Goal: Navigation & Orientation: Find specific page/section

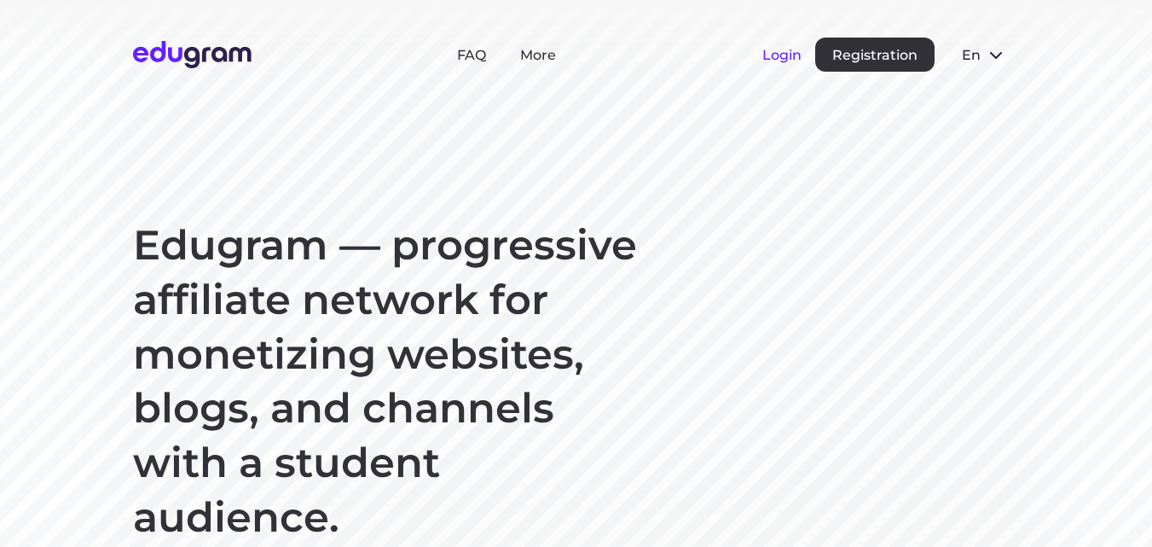
click at [774, 56] on button "Login" at bounding box center [781, 55] width 39 height 16
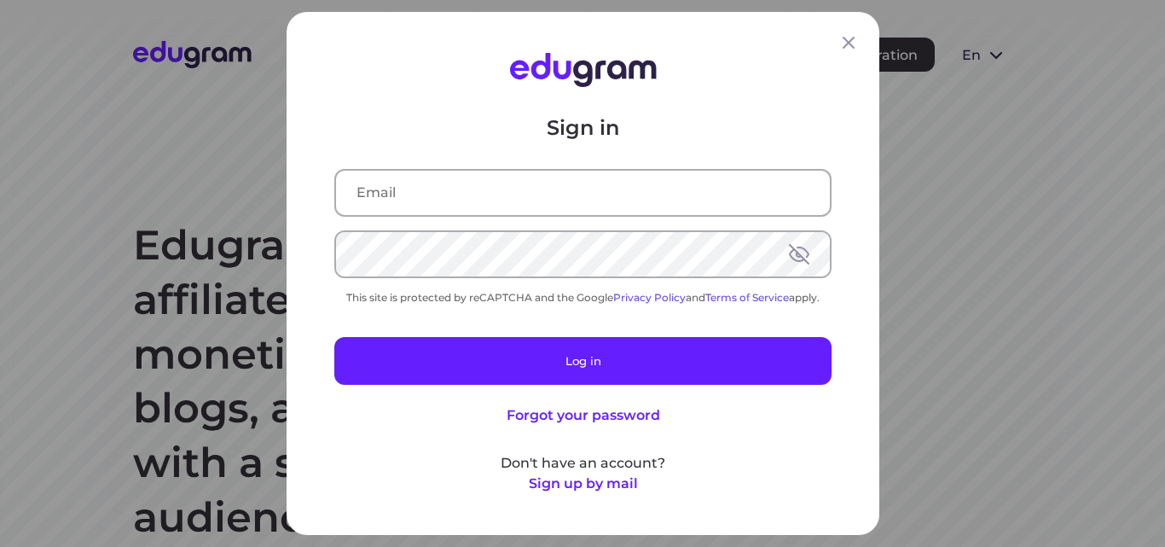
type input "[EMAIL_ADDRESS][DOMAIN_NAME]"
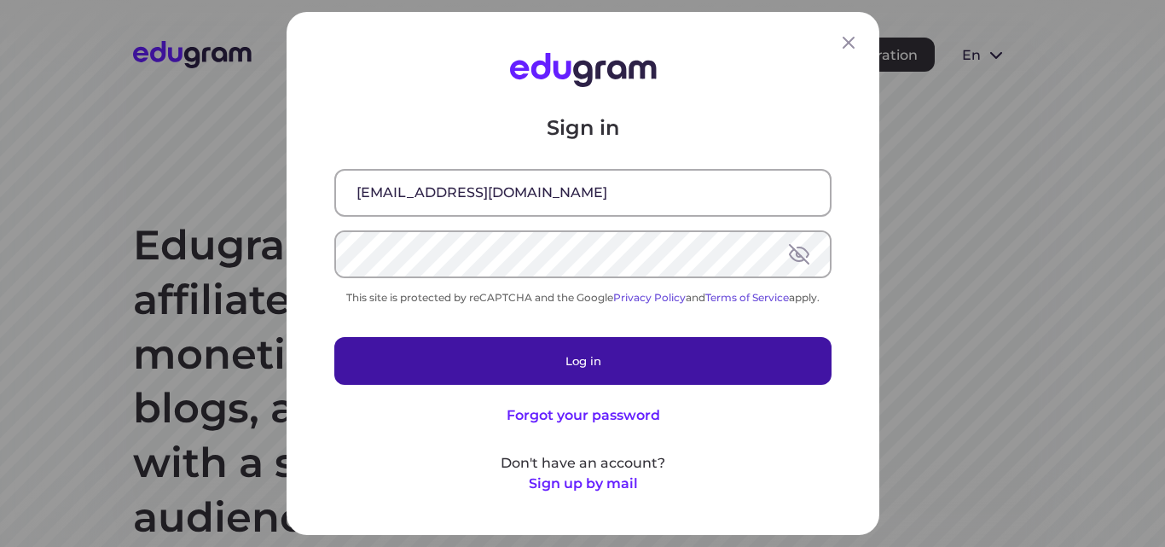
click at [590, 356] on button "Log in" at bounding box center [582, 361] width 497 height 48
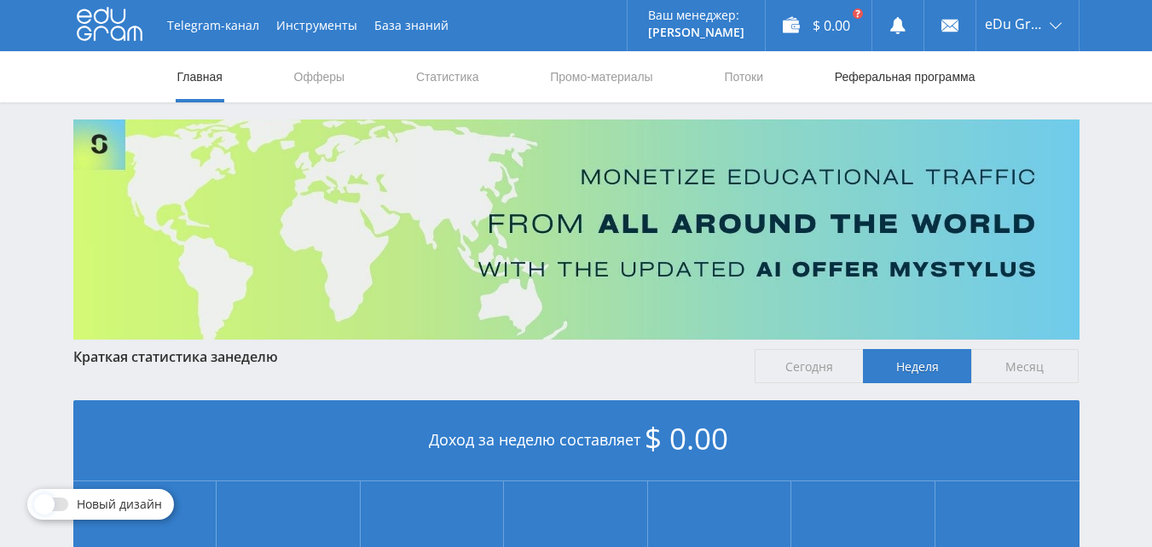
click at [880, 87] on link "Реферальная программа" at bounding box center [905, 76] width 144 height 51
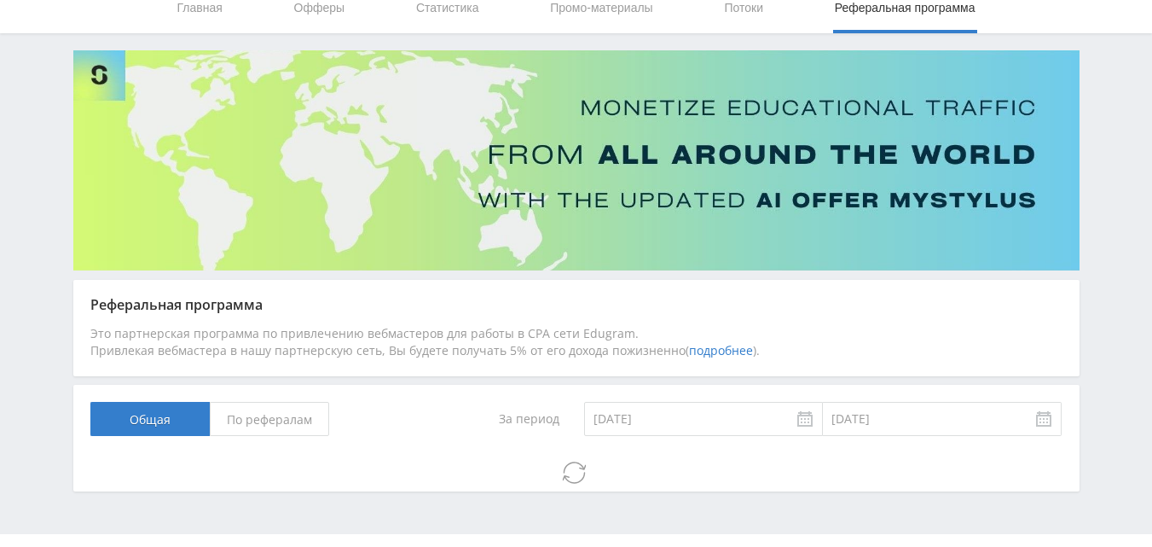
scroll to position [107, 0]
